Goal: Find specific page/section: Find specific page/section

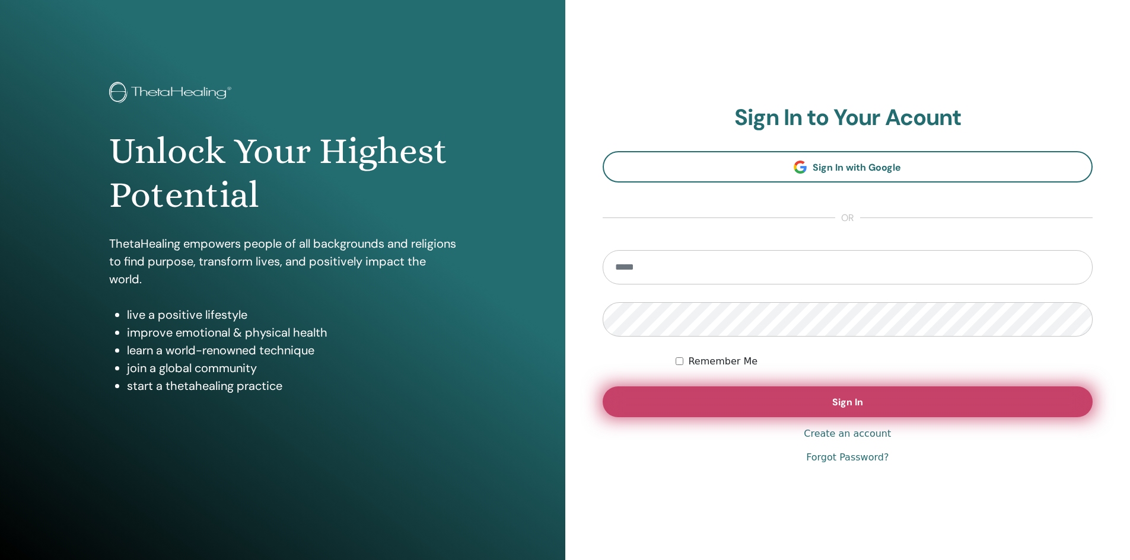
type input "**********"
click at [855, 404] on span "Sign In" at bounding box center [847, 402] width 31 height 12
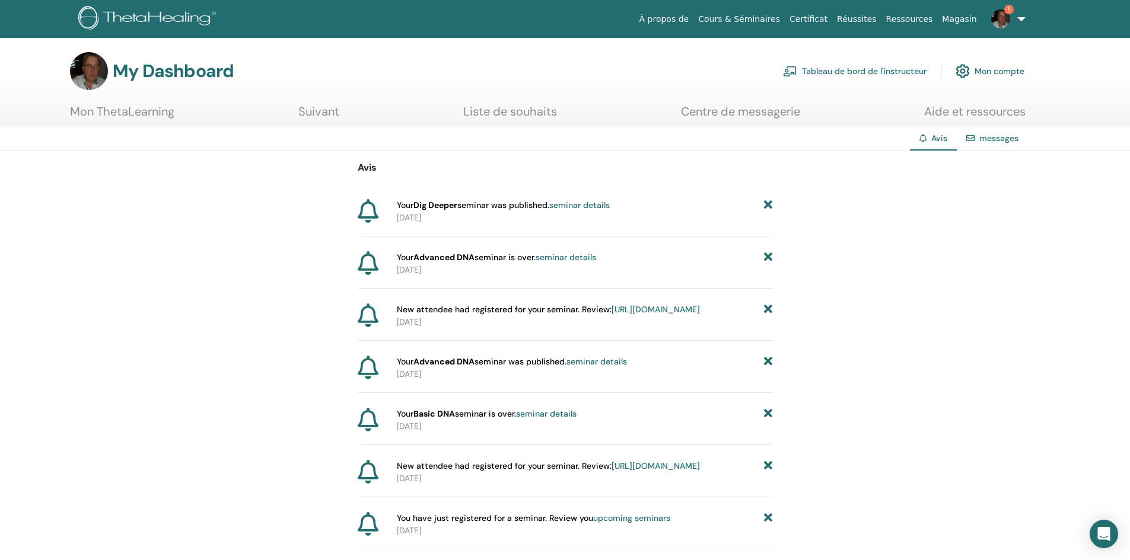
click at [765, 22] on link "Cours & Séminaires" at bounding box center [738, 19] width 91 height 22
